Goal: Task Accomplishment & Management: Complete application form

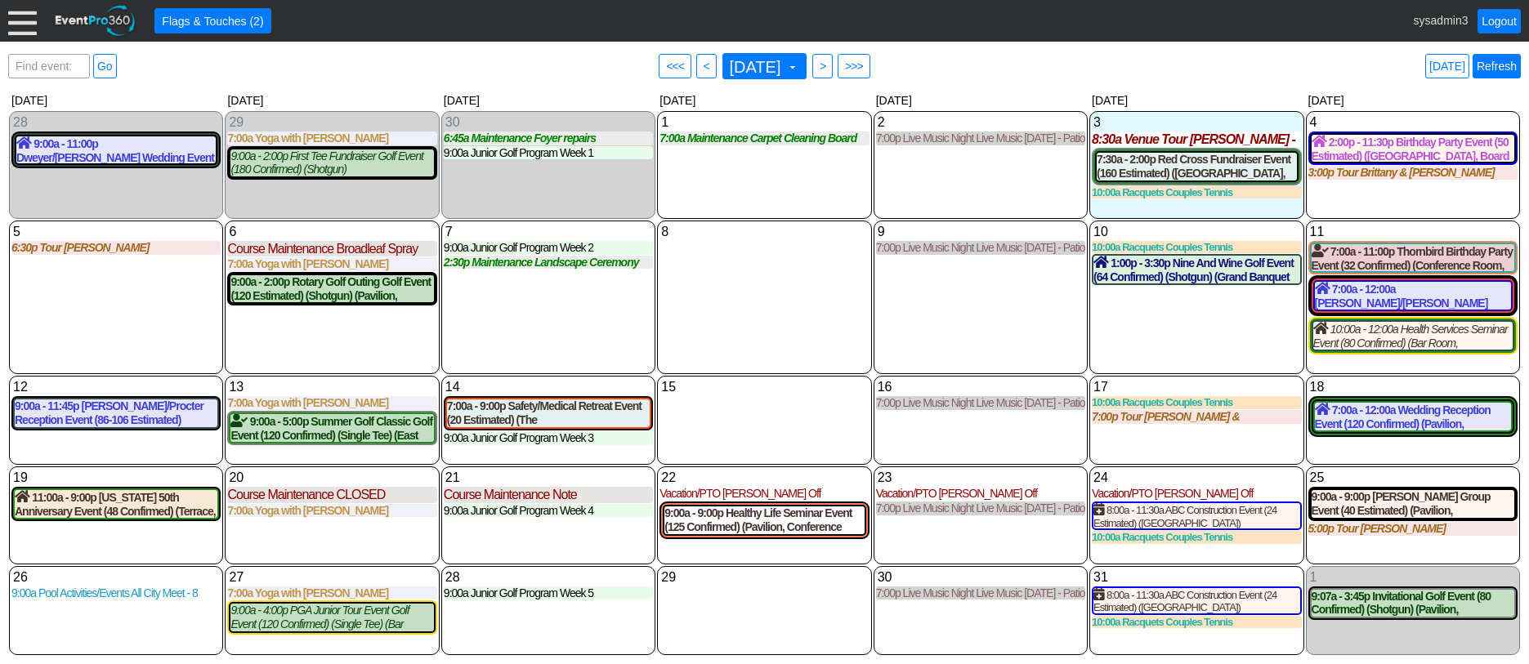
click at [1500, 62] on link "Refresh" at bounding box center [1497, 66] width 48 height 25
click at [24, 23] on div at bounding box center [22, 21] width 29 height 29
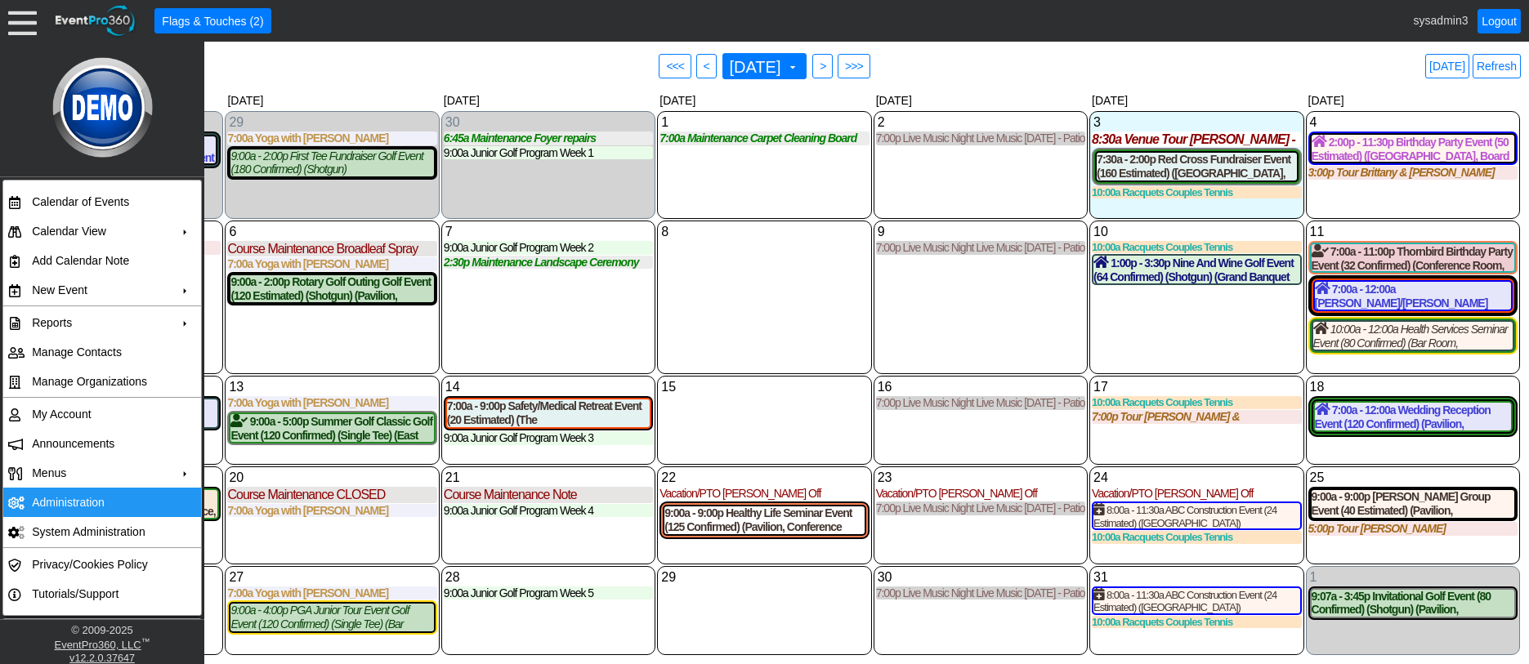
click at [64, 502] on td "Administration" at bounding box center [98, 502] width 146 height 29
click at [1514, 64] on link "Refresh" at bounding box center [1497, 66] width 48 height 25
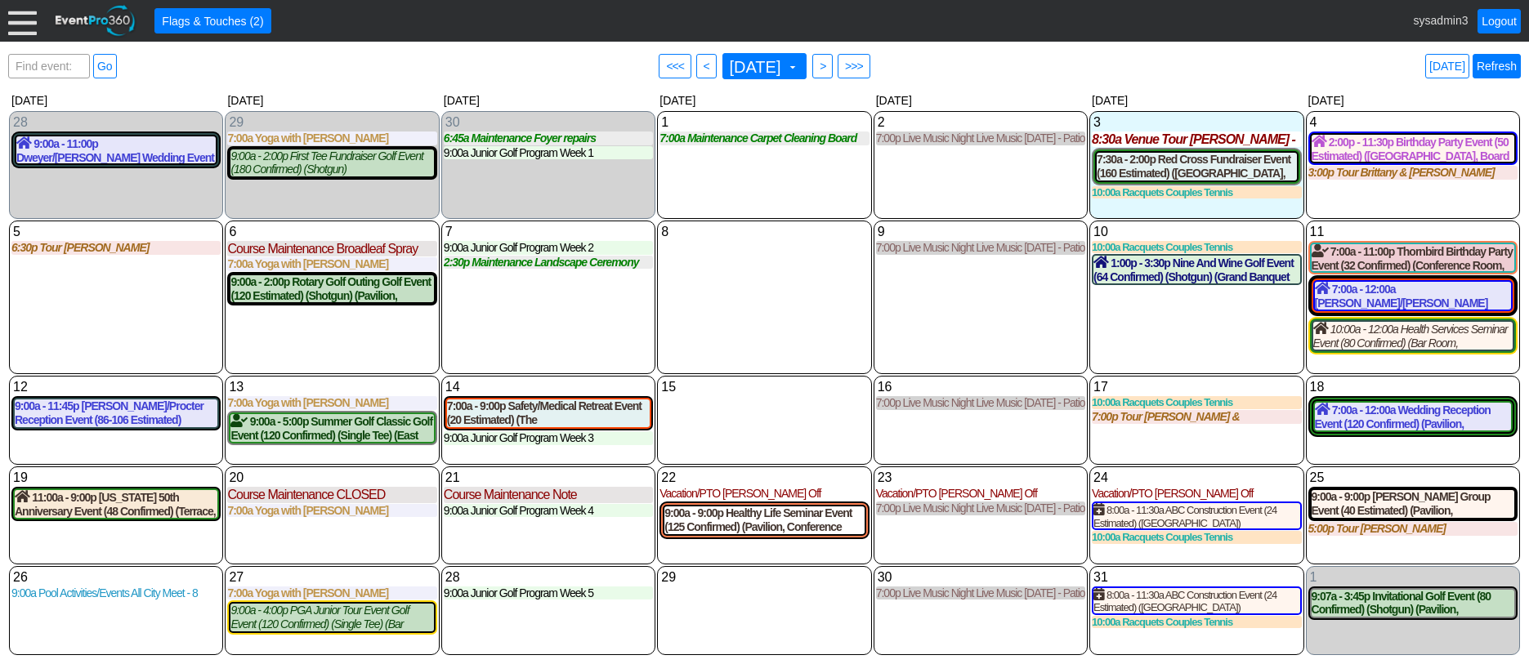
click at [1500, 65] on link "Refresh" at bounding box center [1497, 66] width 48 height 25
click at [1505, 22] on link "Logout" at bounding box center [1498, 21] width 43 height 25
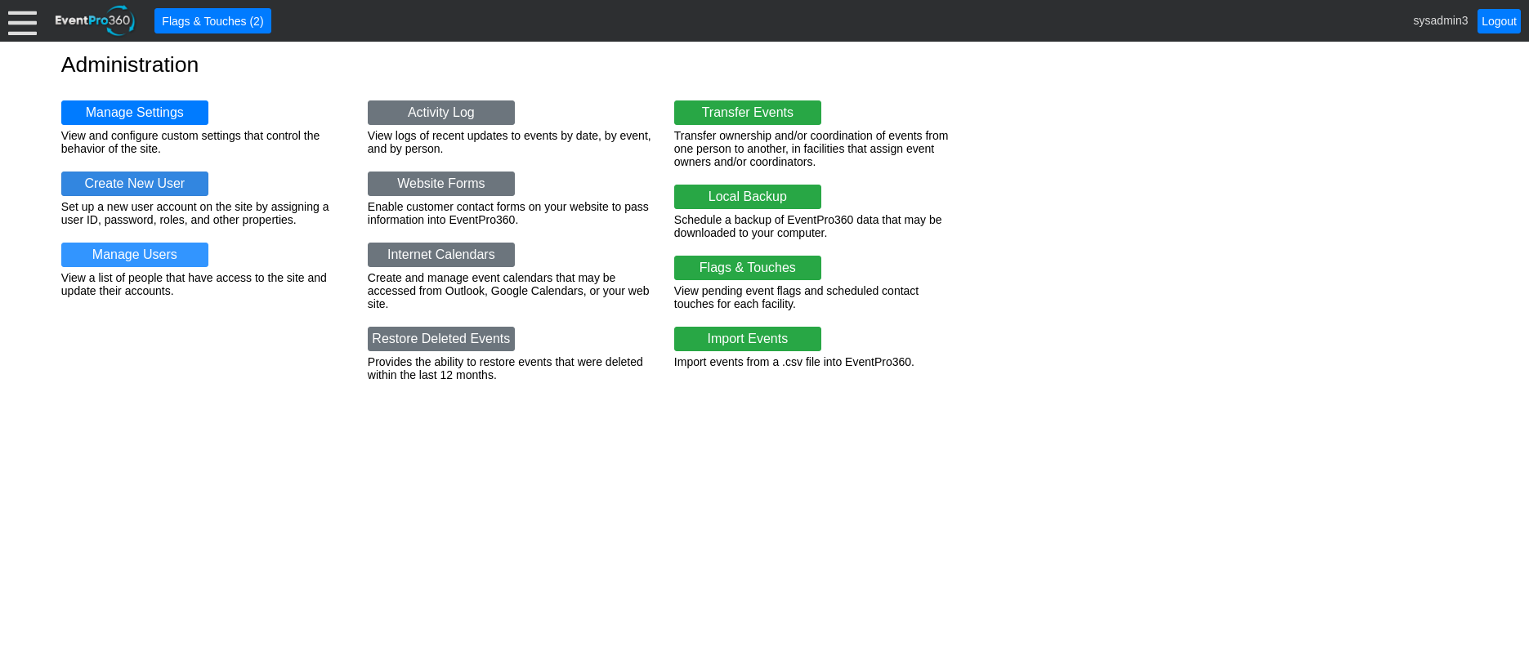
click at [142, 185] on link "Create New User" at bounding box center [134, 184] width 147 height 25
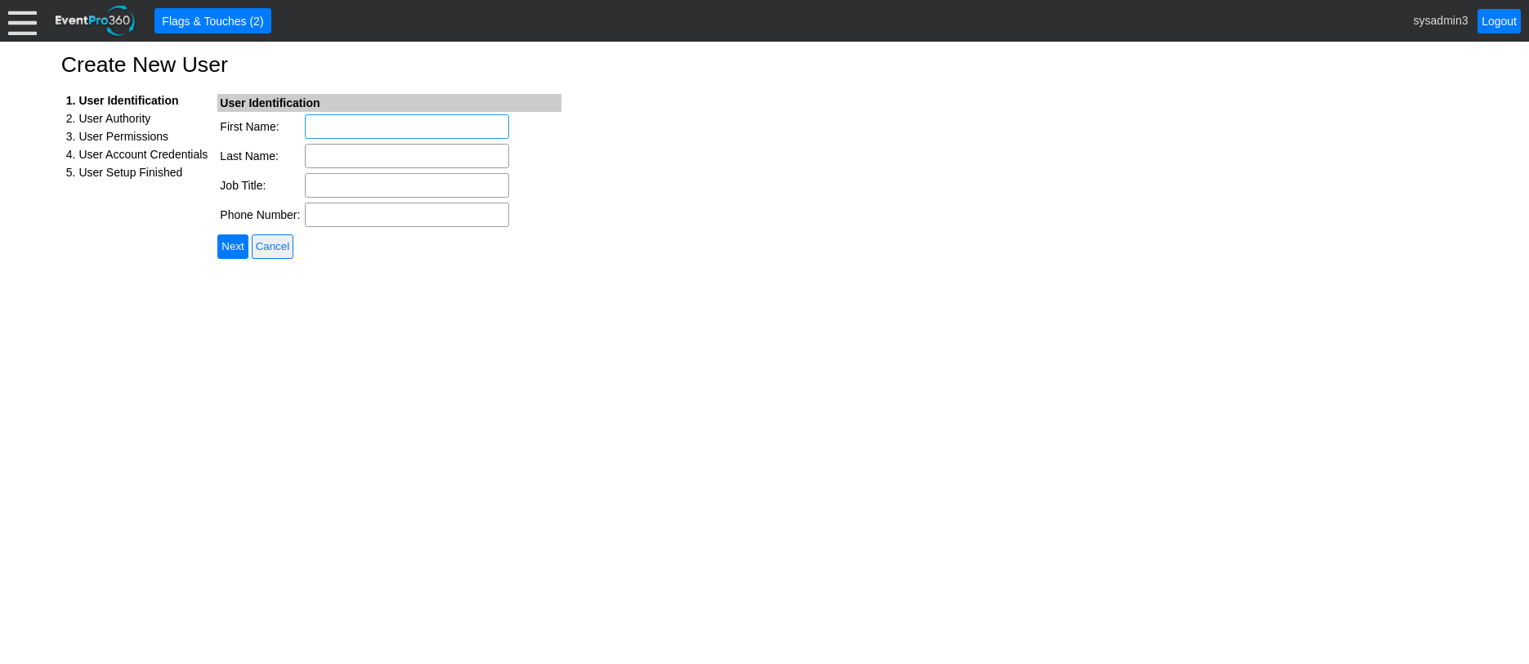
click at [334, 127] on input "First Name:" at bounding box center [407, 126] width 204 height 25
type input "OTOW"
click at [345, 152] on input "Last Name:" at bounding box center [407, 156] width 204 height 25
type input "Guest"
click at [360, 123] on input "OTOW" at bounding box center [407, 126] width 204 height 25
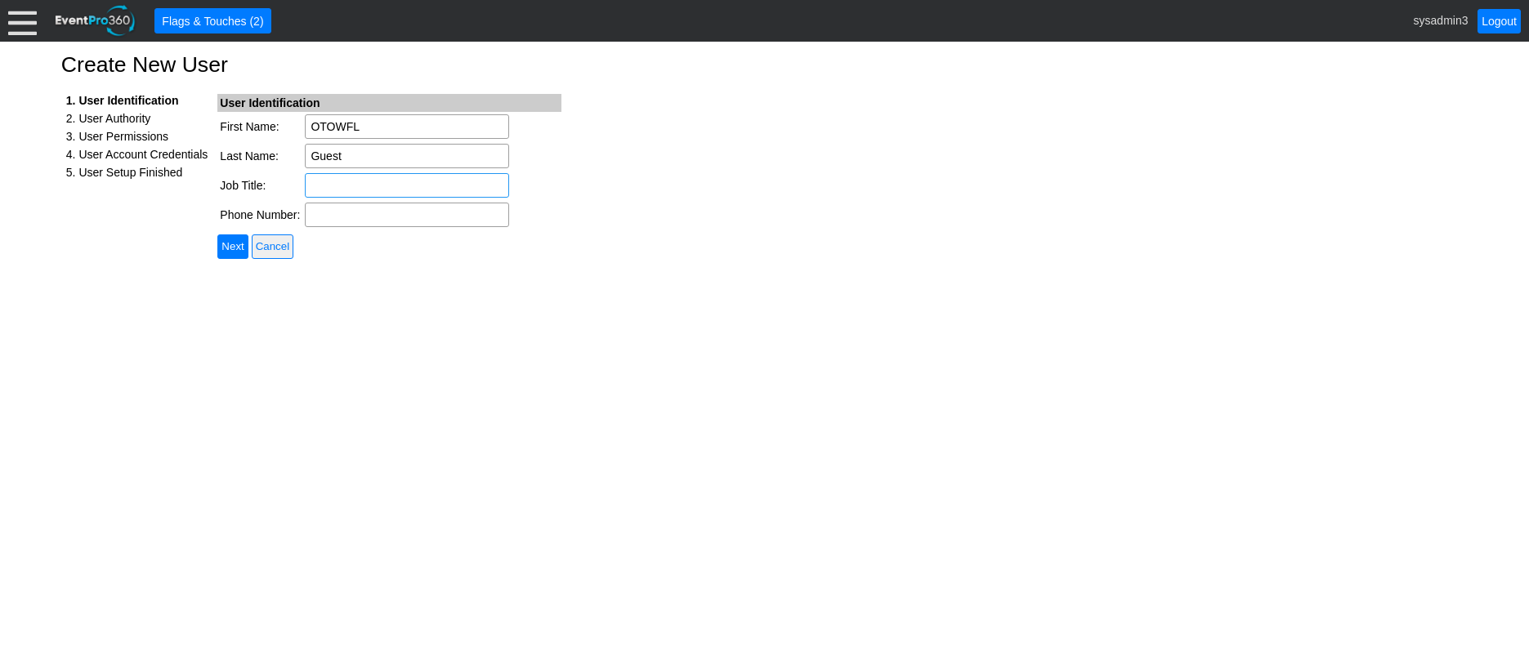
type input "OTOWFL"
click at [342, 187] on input "Job Title:" at bounding box center [407, 185] width 204 height 25
type input "Guest User"
click at [226, 243] on input "Next" at bounding box center [232, 247] width 30 height 25
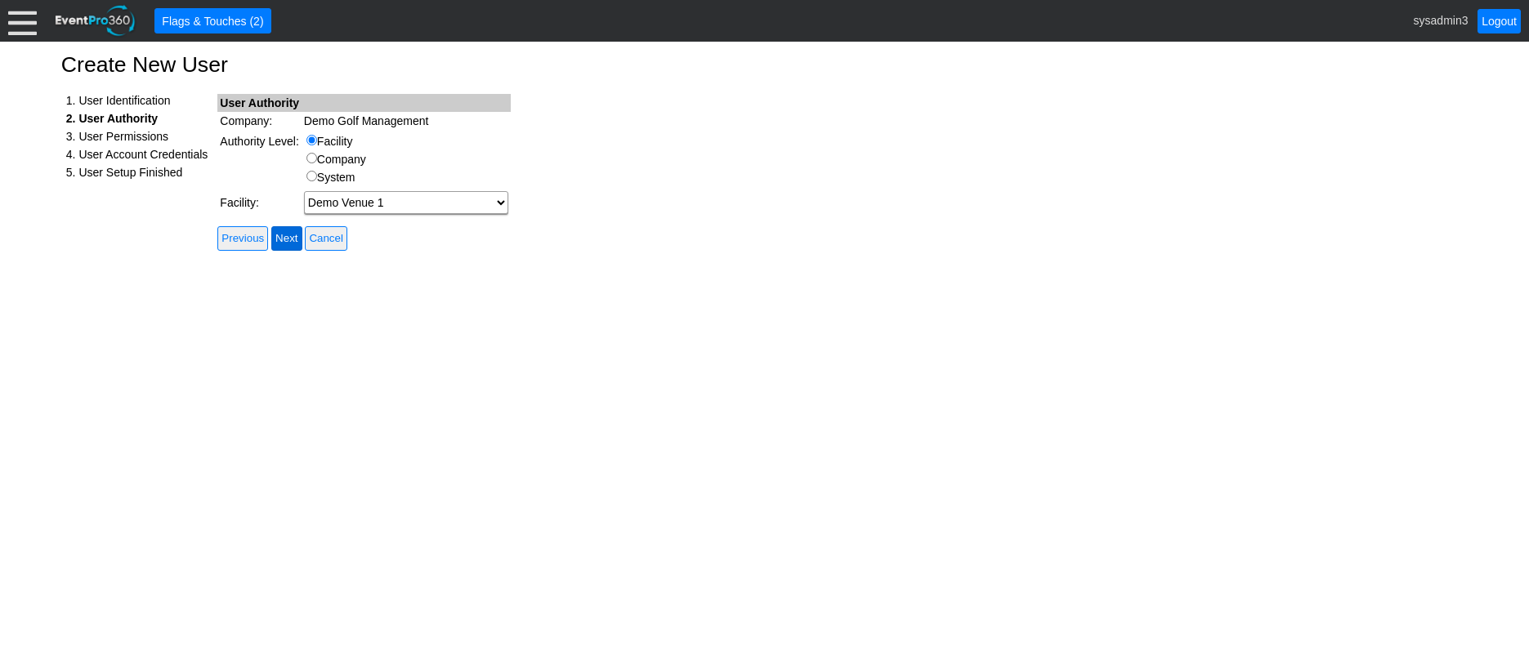
click at [290, 235] on input "Next" at bounding box center [286, 238] width 30 height 25
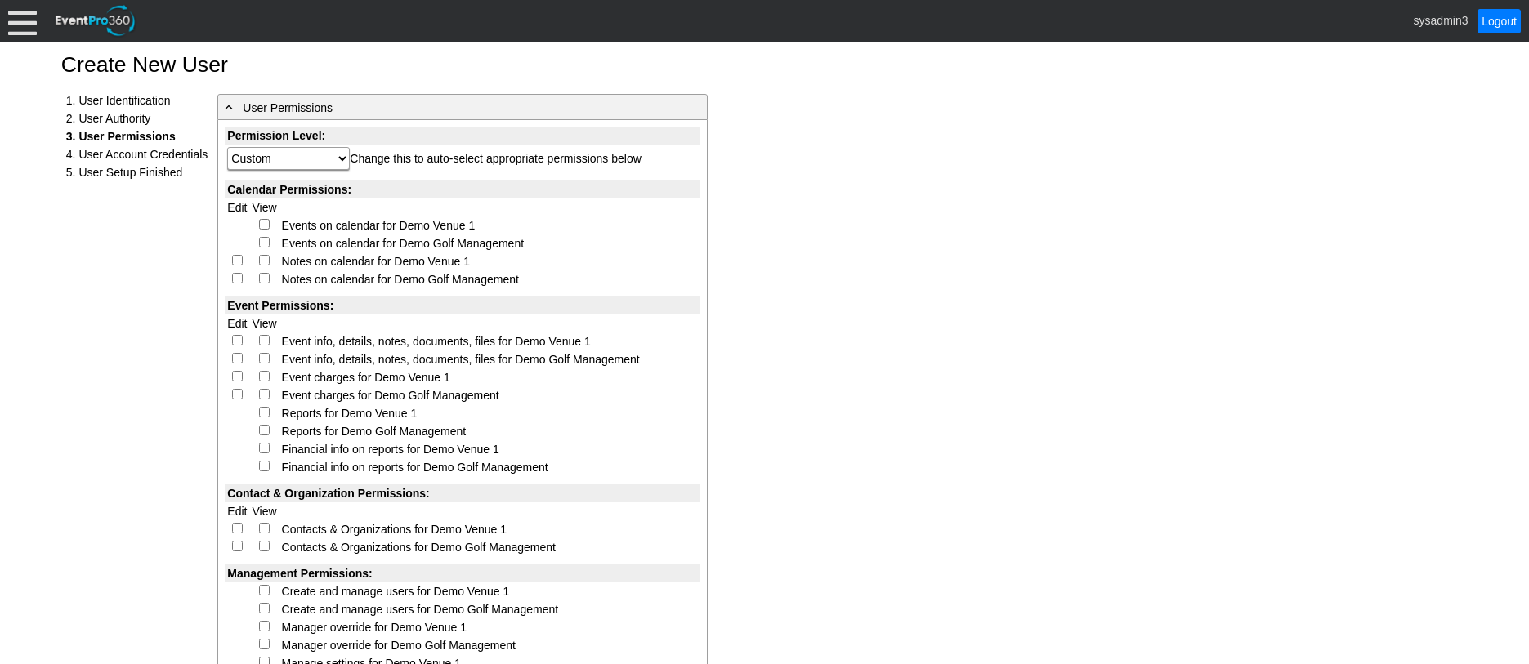
click at [262, 221] on input "checkbox" at bounding box center [264, 224] width 11 height 11
checkbox input "true"
select select "Custom"
click at [239, 257] on input "checkbox" at bounding box center [237, 260] width 11 height 11
checkbox input "true"
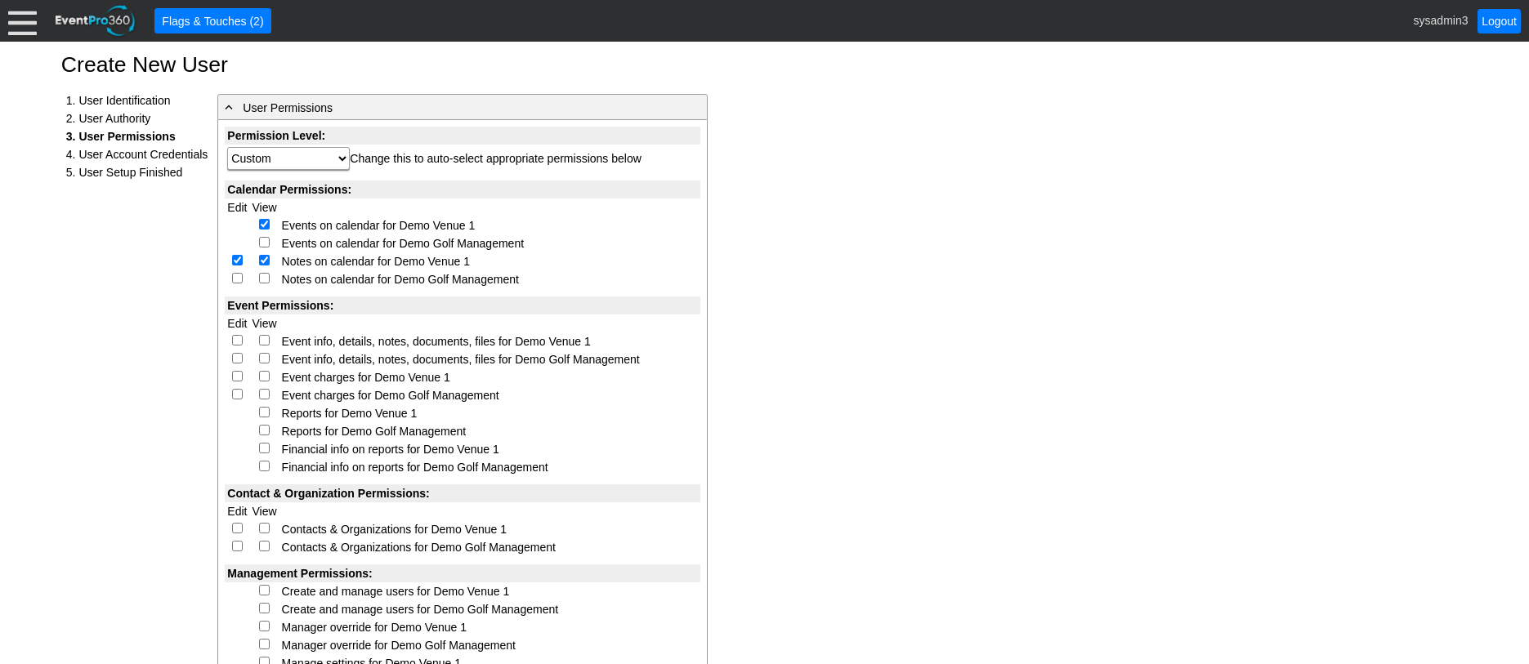
select select "Custom"
checkbox input "true"
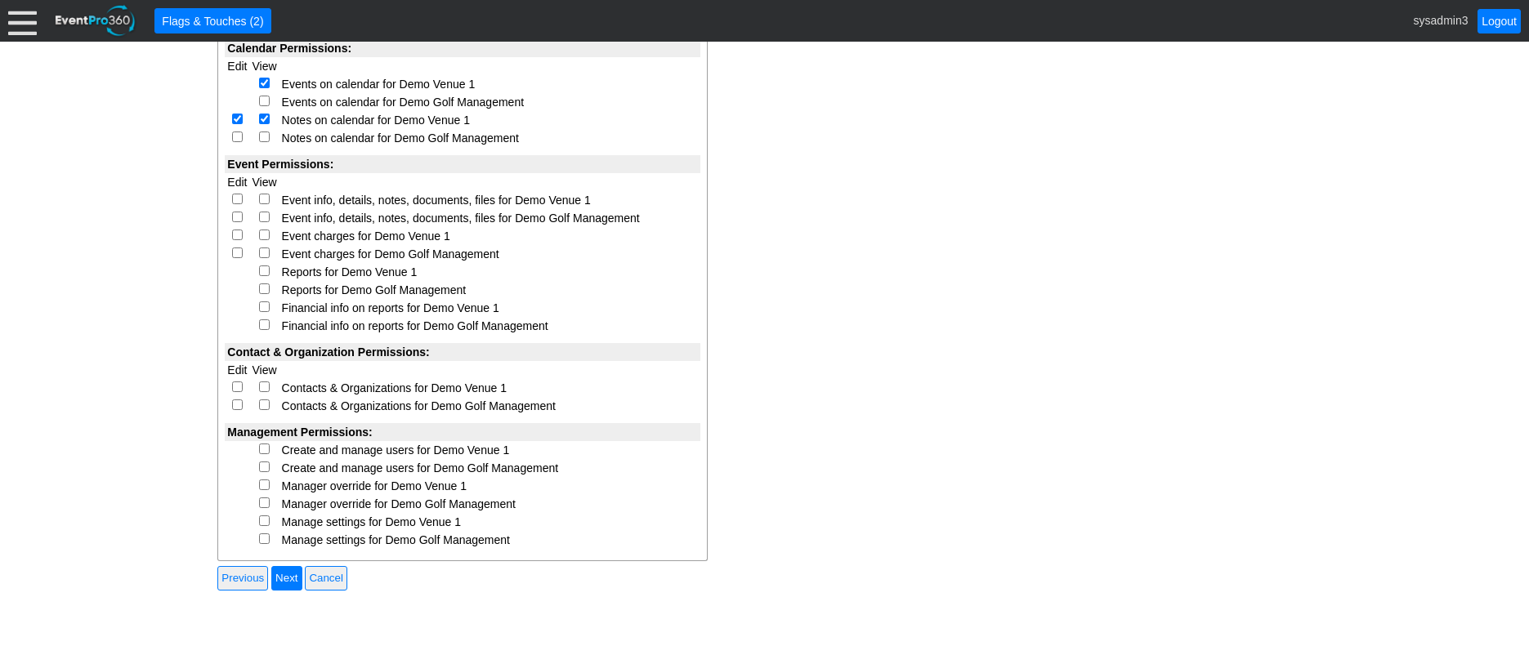
scroll to position [163, 0]
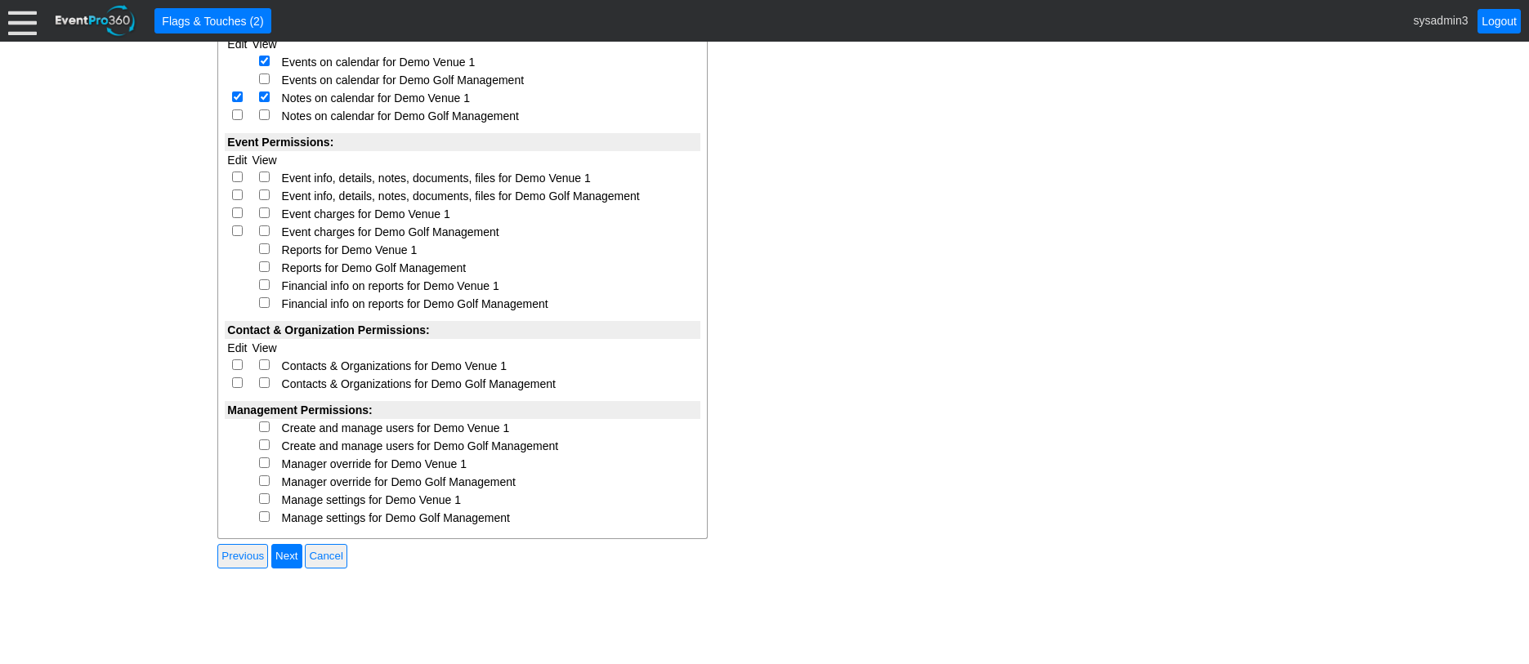
click at [237, 181] on input "checkbox" at bounding box center [237, 177] width 11 height 11
checkbox input "true"
select select "Custom"
checkbox input "true"
click at [239, 217] on input "checkbox" at bounding box center [237, 213] width 11 height 11
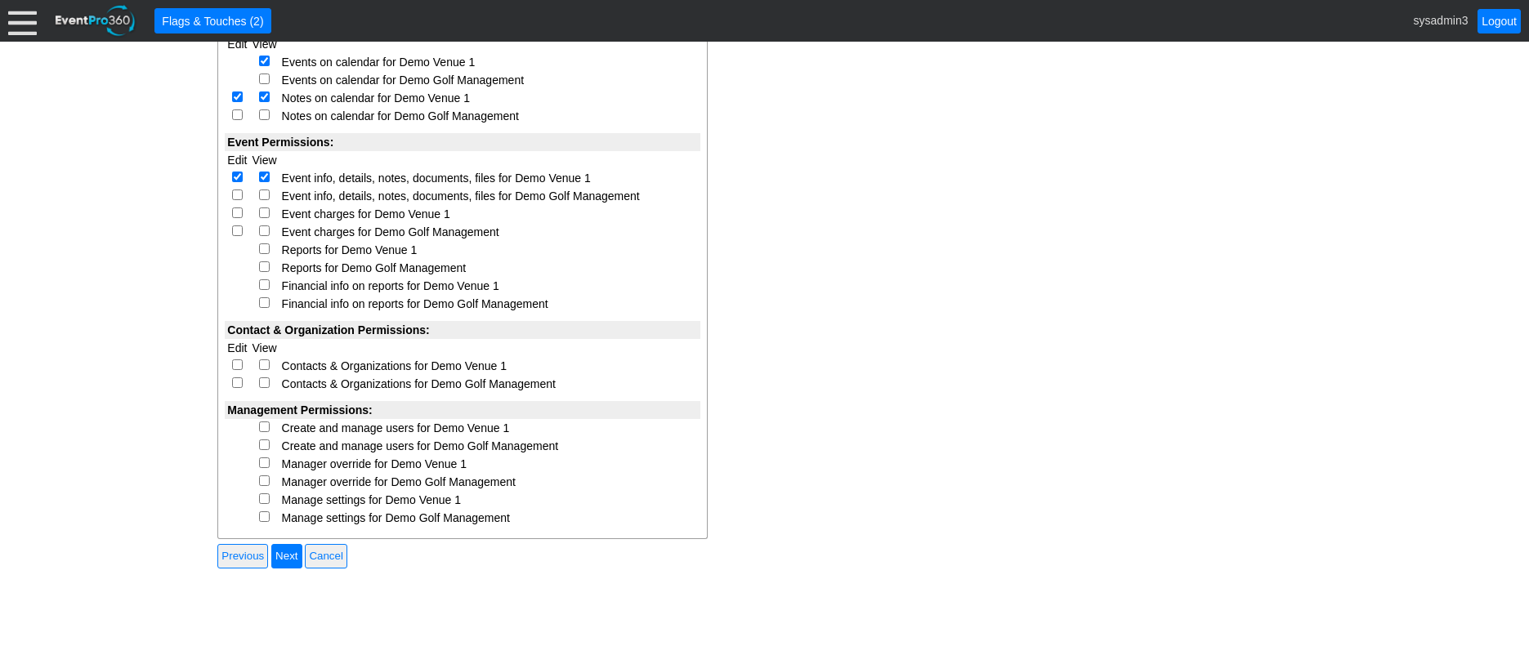
checkbox input "true"
select select "Custom"
checkbox input "true"
click at [259, 248] on input "checkbox" at bounding box center [264, 249] width 11 height 11
checkbox input "true"
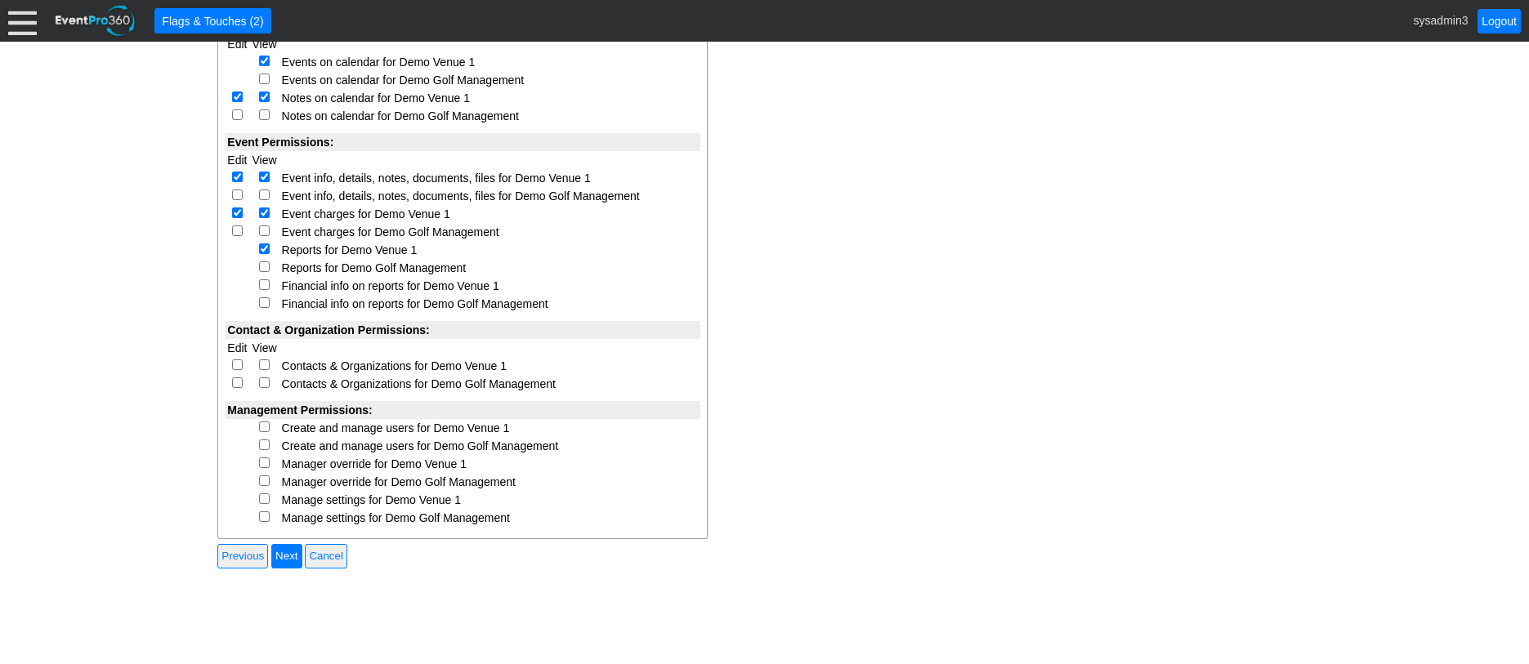
select select "Custom"
click at [265, 282] on input "checkbox" at bounding box center [264, 284] width 11 height 11
checkbox input "true"
select select "Custom"
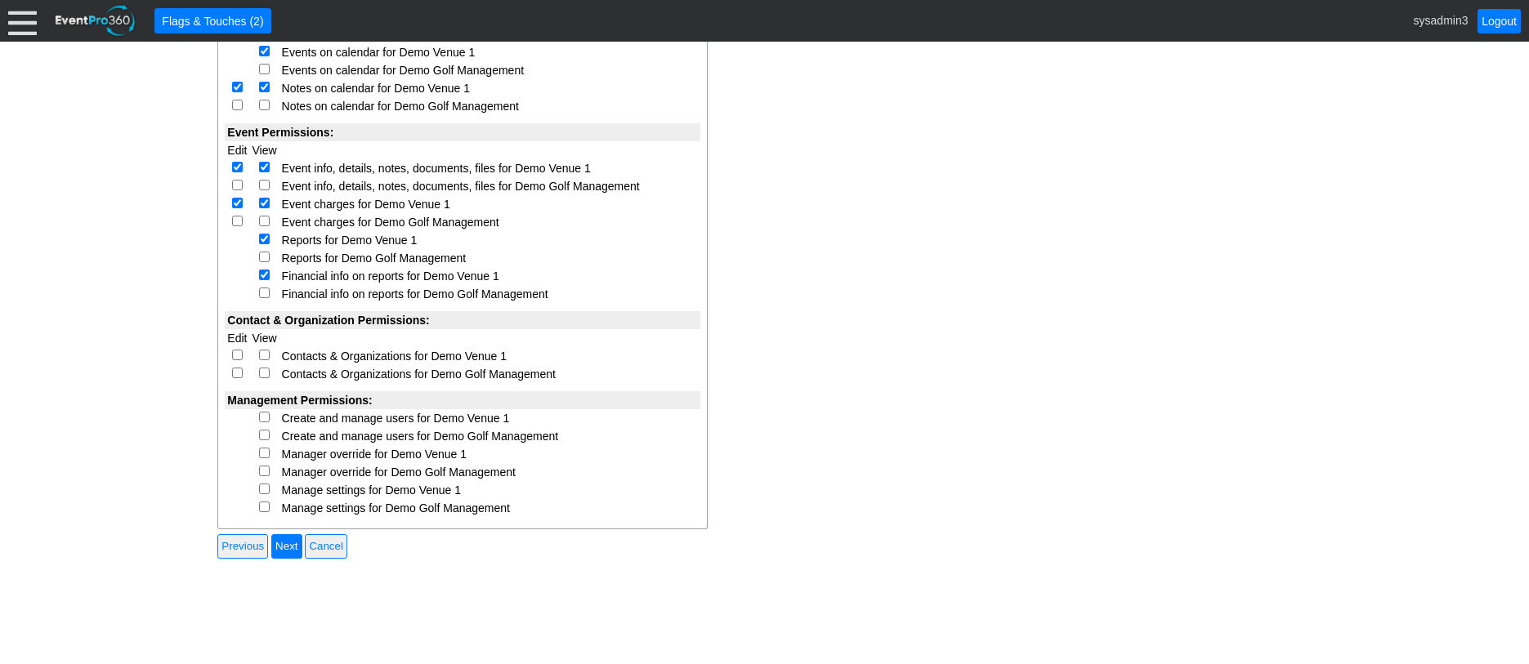
scroll to position [176, 0]
click at [235, 355] on input "checkbox" at bounding box center [237, 352] width 11 height 11
checkbox input "true"
select select "Custom"
checkbox input "true"
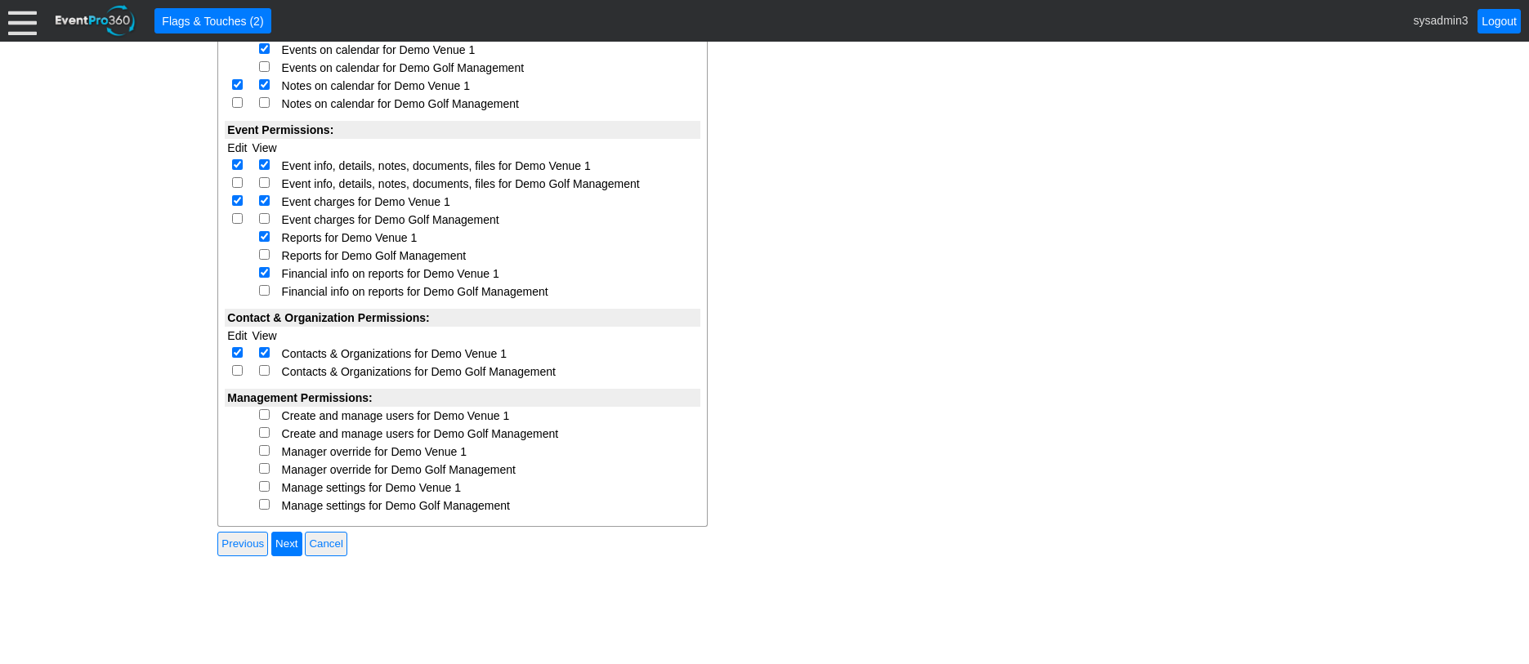
click at [266, 418] on input "checkbox" at bounding box center [264, 414] width 11 height 11
checkbox input "true"
select select "Custom"
click at [267, 452] on input "checkbox" at bounding box center [264, 450] width 11 height 11
checkbox input "true"
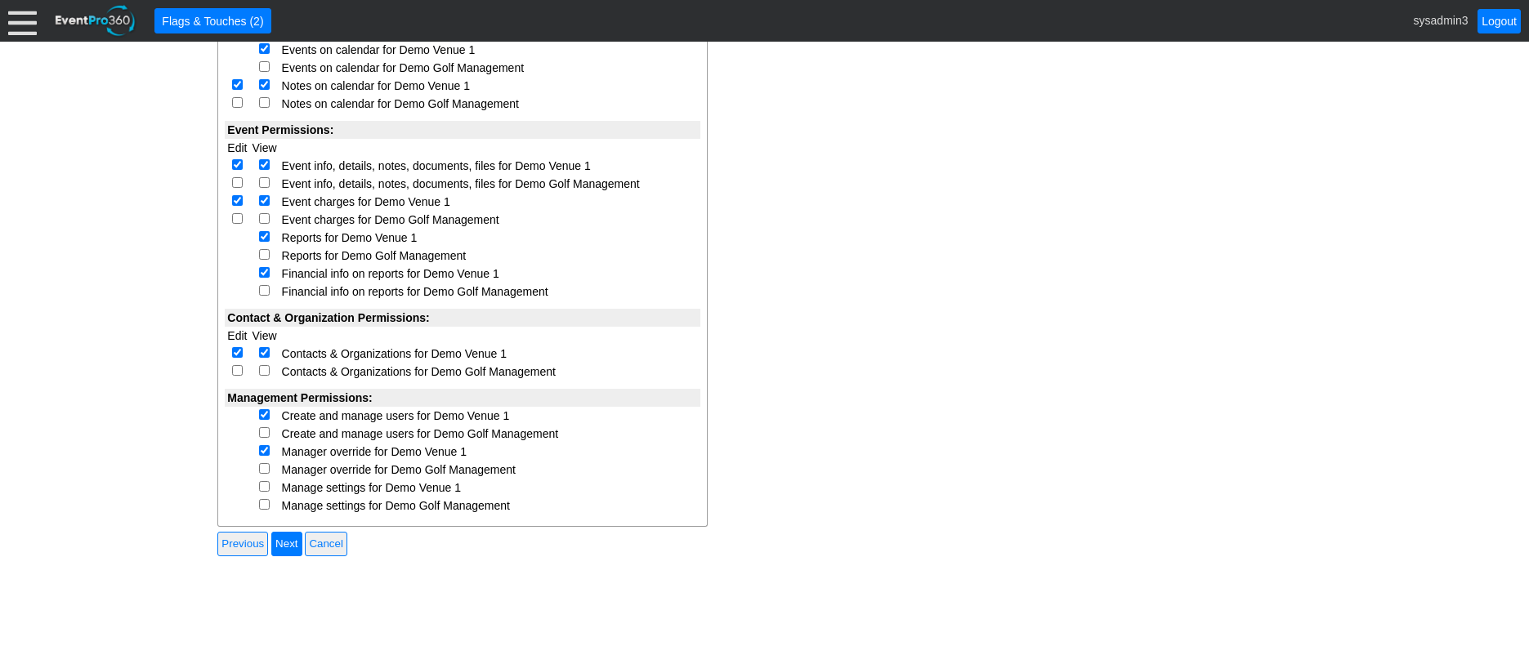
select select "Custom"
click at [266, 489] on input "checkbox" at bounding box center [264, 486] width 11 height 11
checkbox input "true"
select select "Custom"
click at [293, 542] on input "Next" at bounding box center [286, 544] width 30 height 25
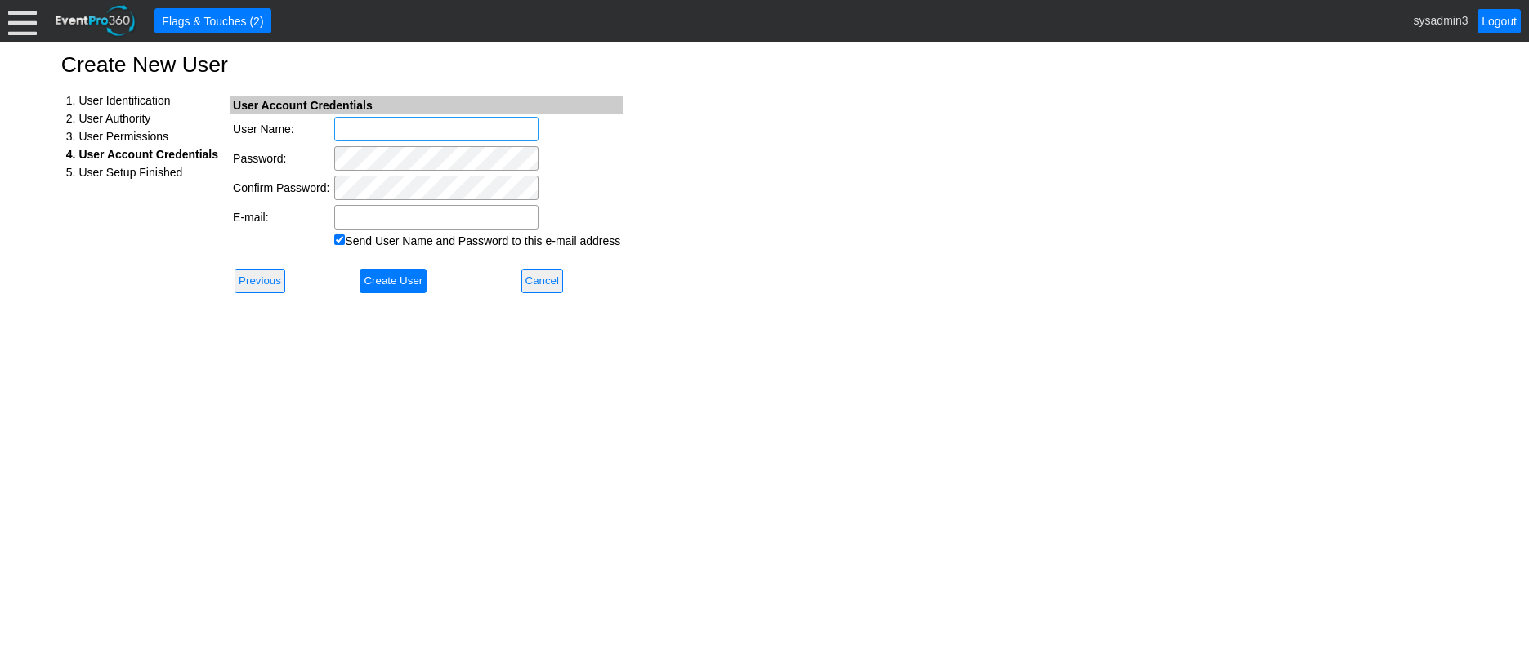
click at [377, 127] on input "User Name:" at bounding box center [436, 129] width 204 height 25
click at [404, 126] on input "OTOWFL" at bounding box center [436, 129] width 204 height 25
type input "O"
type input "otowfl"
paste input "Logan Newman <logan_newman@otowfl.com>"
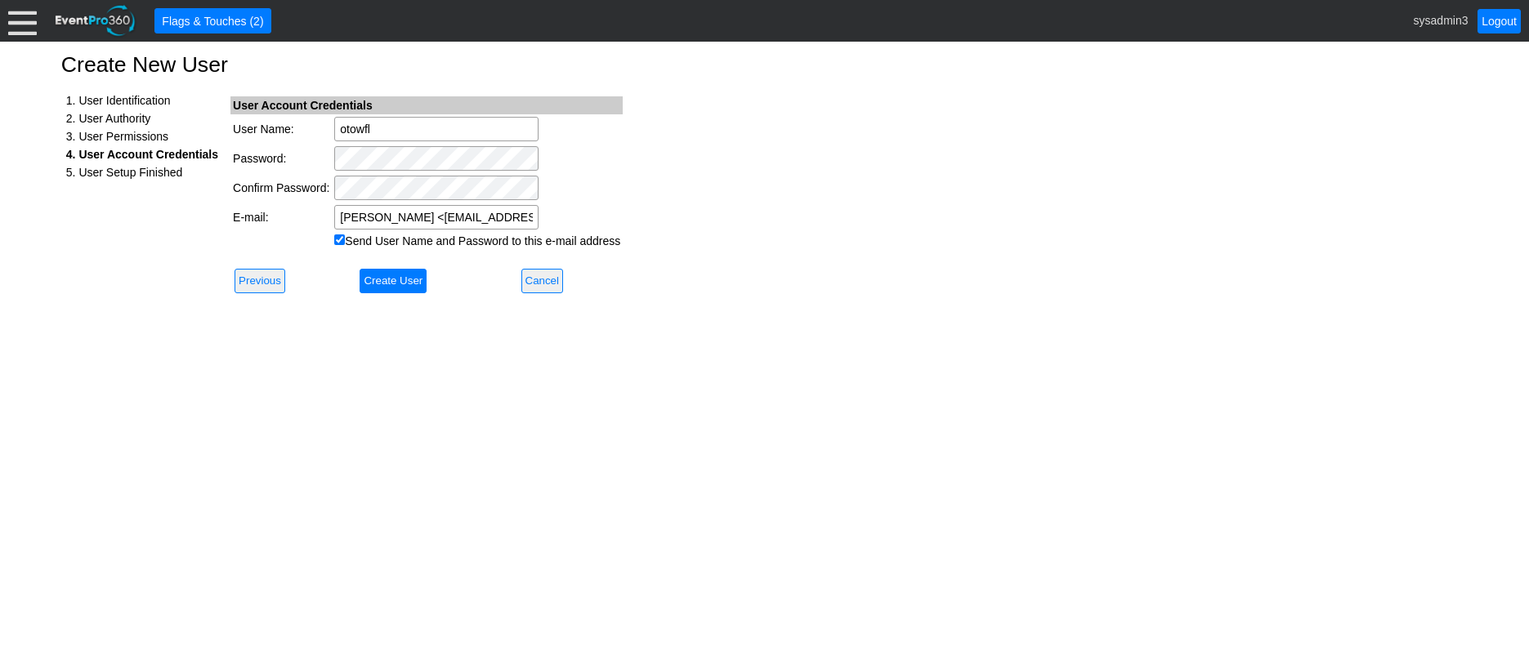
scroll to position [0, 47]
click at [382, 217] on input "Logan Newman <logan_newman@otowfl.com>" at bounding box center [436, 217] width 204 height 25
click at [507, 214] on input "logan_newman@otowfl.com>" at bounding box center [436, 217] width 204 height 25
type input "logan_newman@otowfl.com"
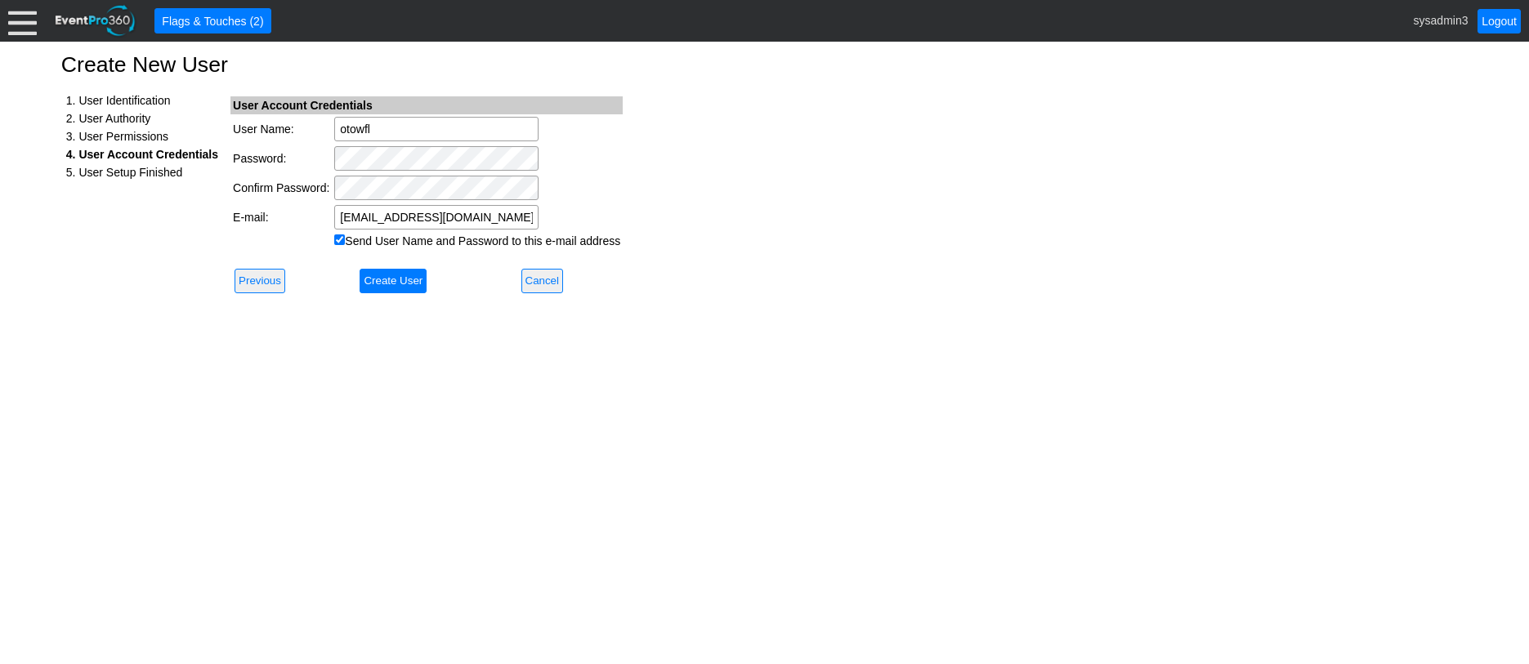
click at [834, 162] on div "Create New User 1. User Identification 2. User Authority 3. User Permissions 4.…" at bounding box center [764, 353] width 1529 height 623
click at [338, 242] on input "Send User Name and Password to this e-mail address" at bounding box center [339, 240] width 11 height 11
checkbox input "false"
click at [383, 273] on input "Create User" at bounding box center [393, 281] width 67 height 25
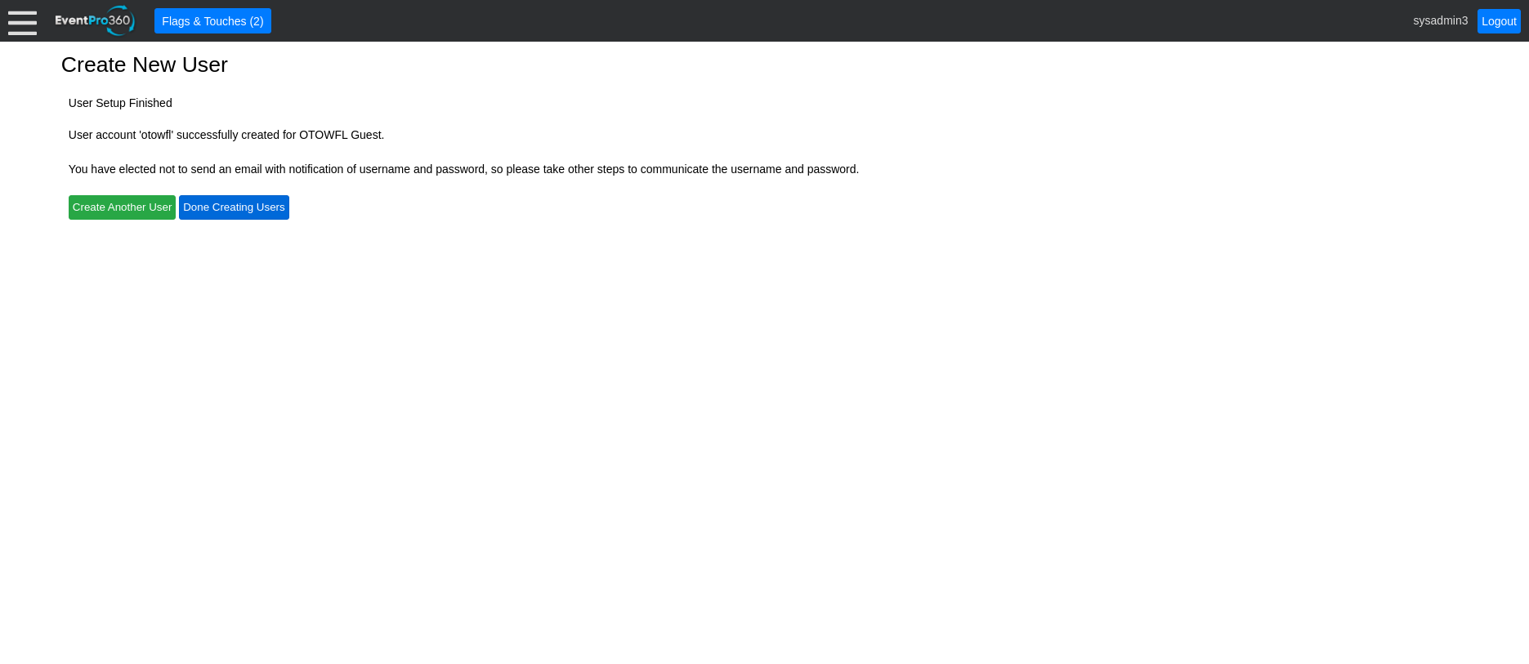
click at [226, 209] on input "Done Creating Users" at bounding box center [234, 207] width 110 height 25
